Goal: Find specific page/section

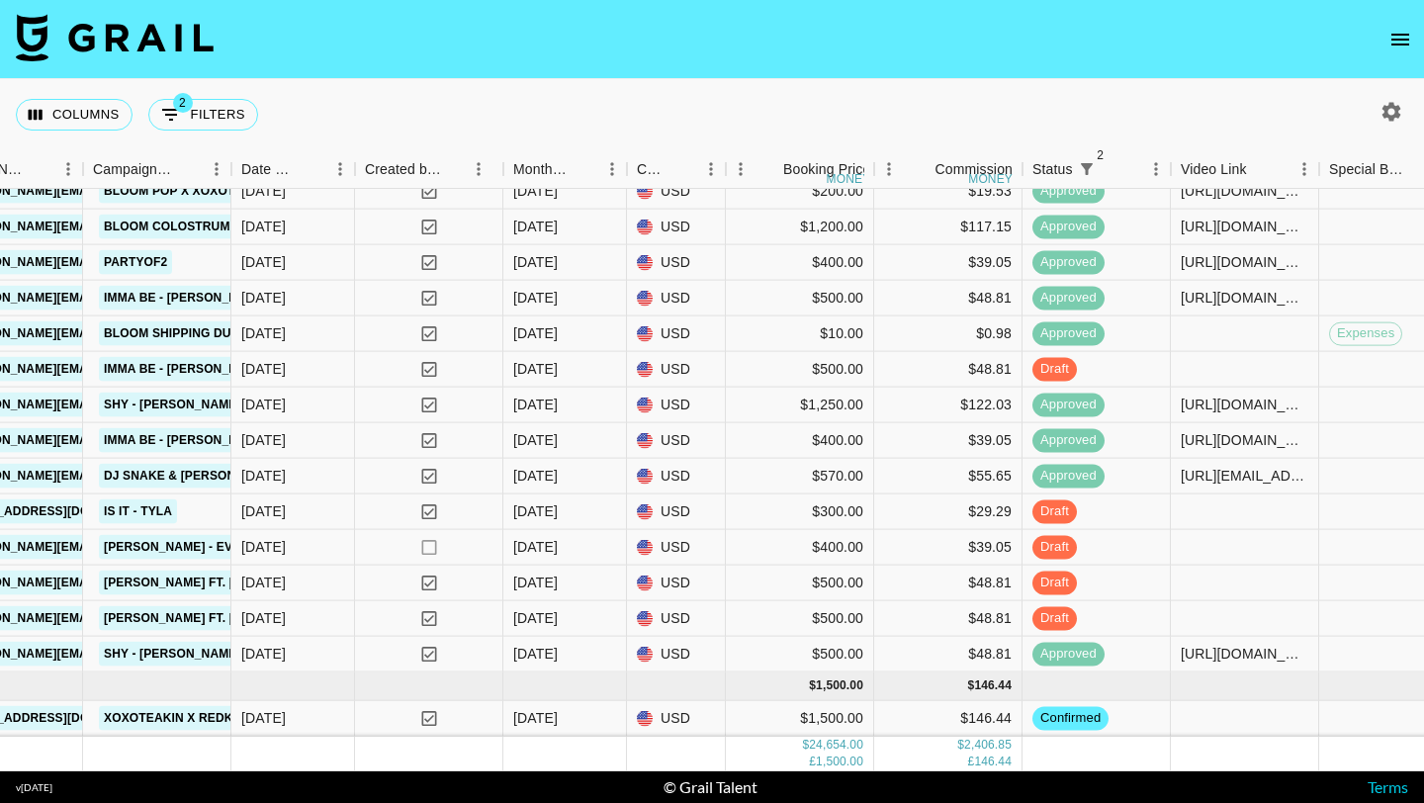
click at [1407, 46] on icon "open drawer" at bounding box center [1400, 40] width 24 height 24
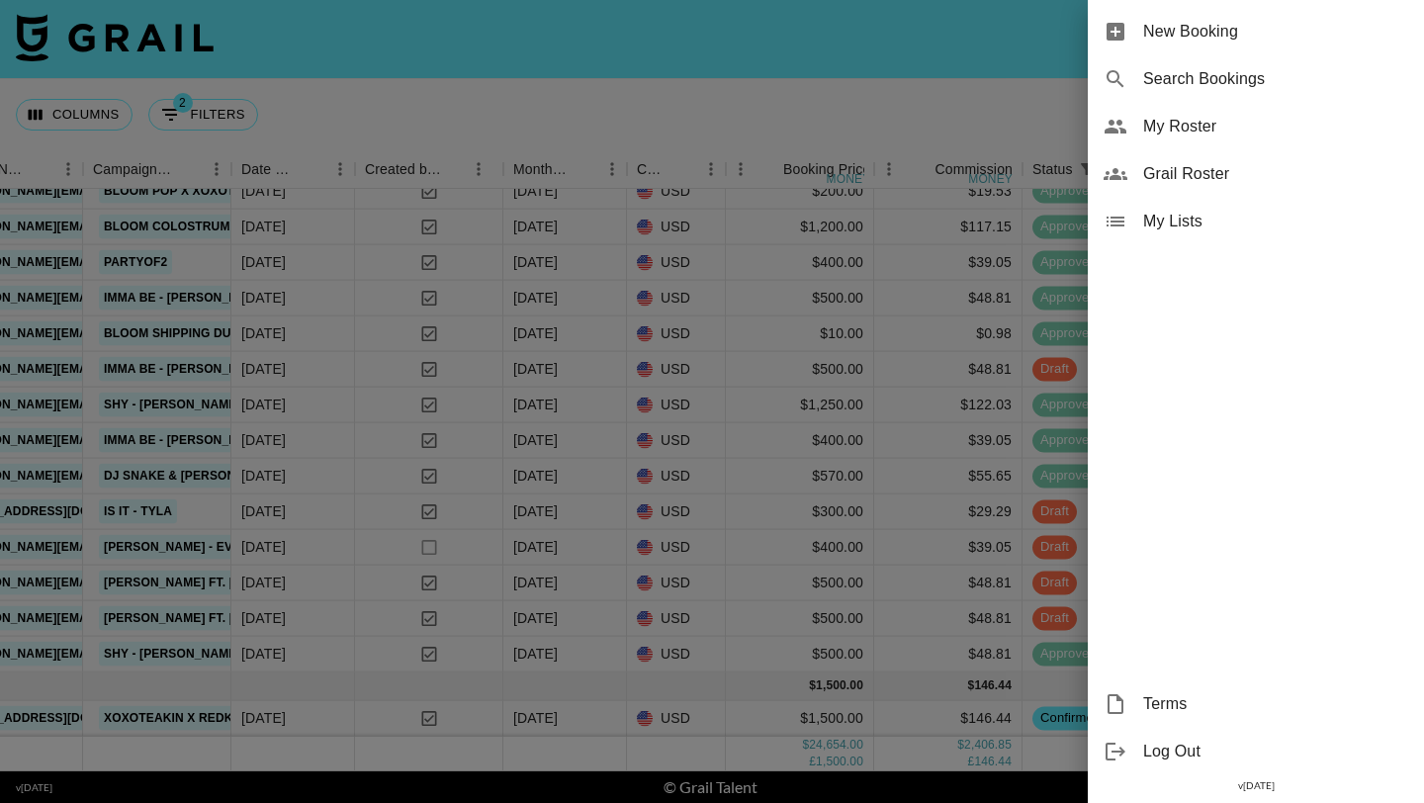
click at [1185, 110] on div "My Roster" at bounding box center [1256, 126] width 336 height 47
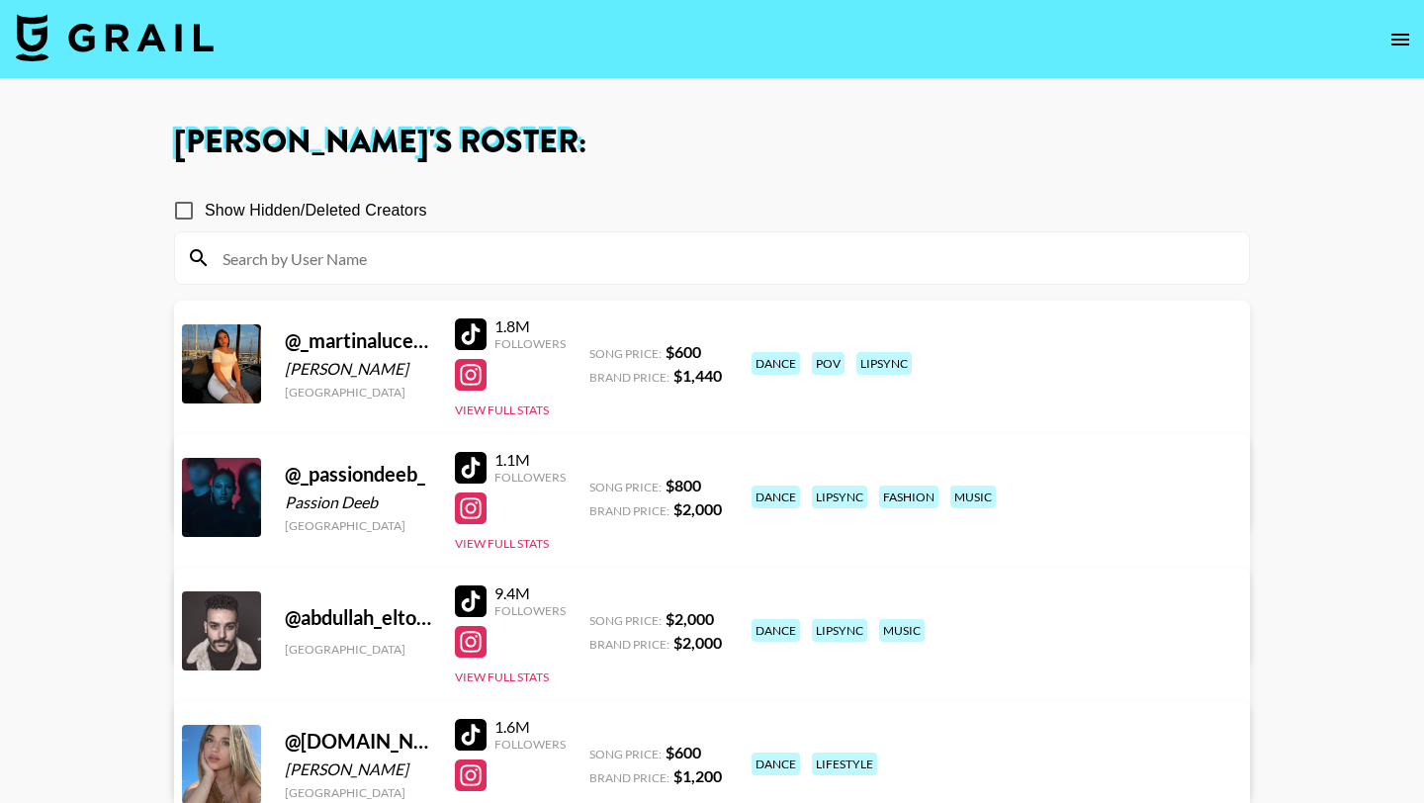
click at [513, 257] on input at bounding box center [724, 258] width 1026 height 32
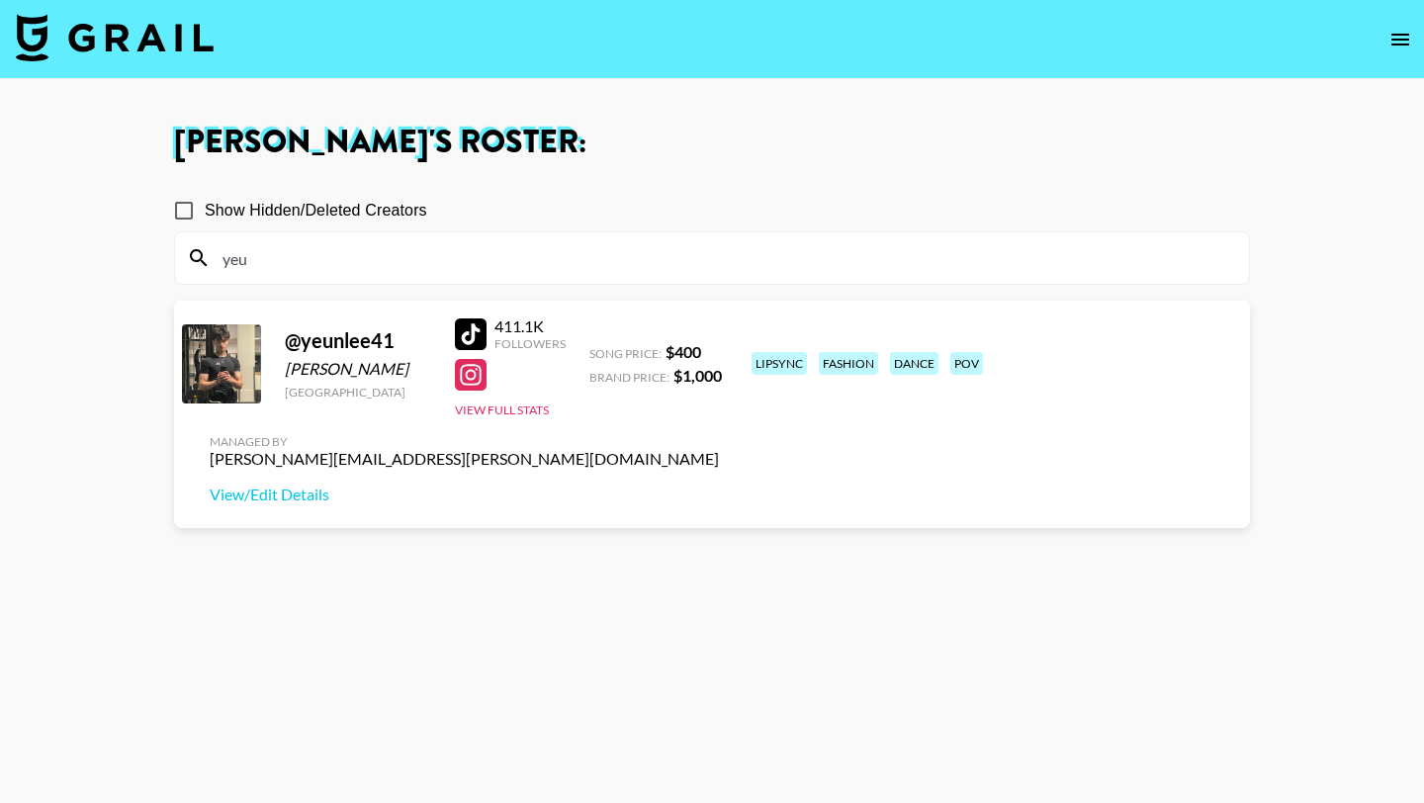
type input "yeu"
click at [373, 260] on input "yeu" at bounding box center [724, 258] width 1026 height 32
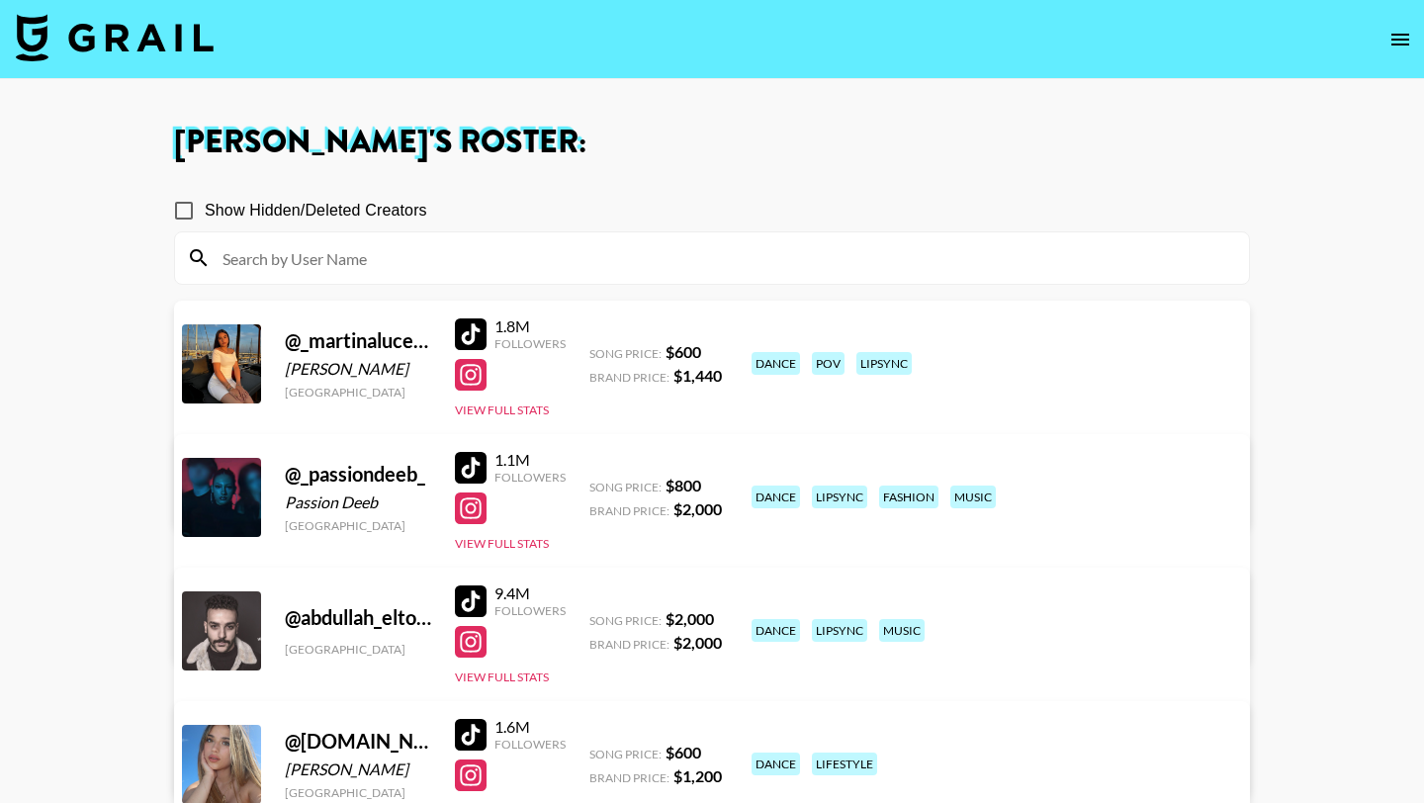
click at [169, 51] on img at bounding box center [115, 37] width 198 height 47
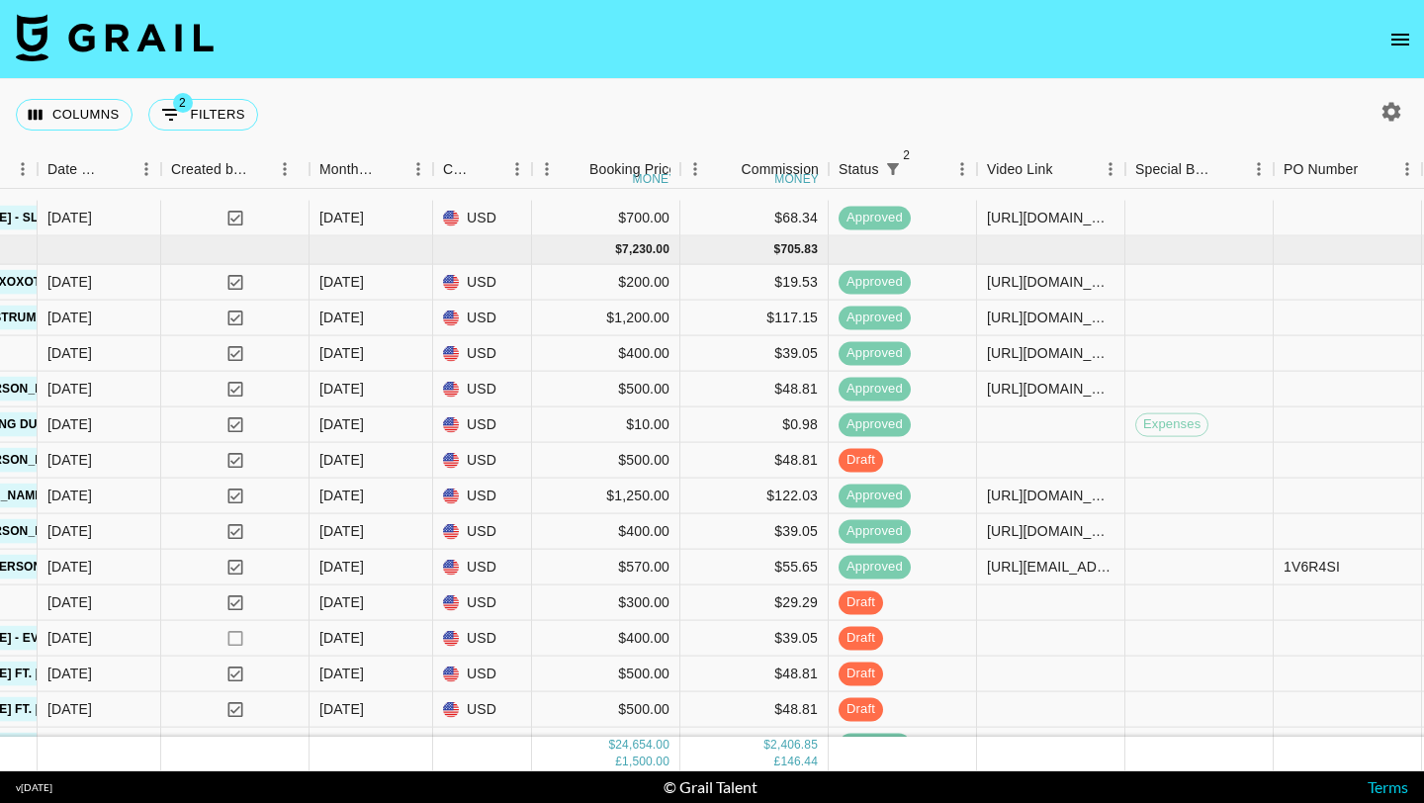
scroll to position [1424, 1065]
